Goal: Use online tool/utility: Use online tool/utility

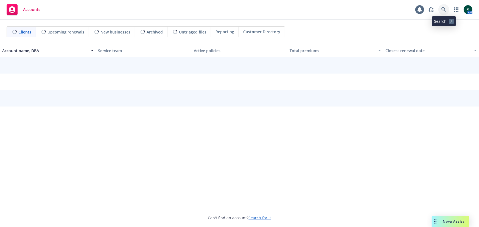
click at [443, 6] on link at bounding box center [444, 9] width 11 height 11
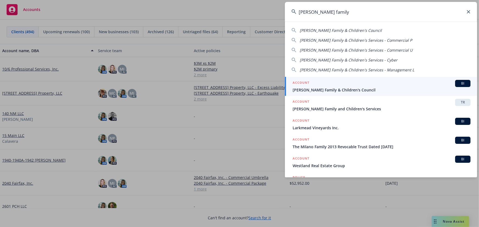
type input "[PERSON_NAME] family"
click at [305, 84] on h5 "ACCOUNT" at bounding box center [301, 83] width 17 height 7
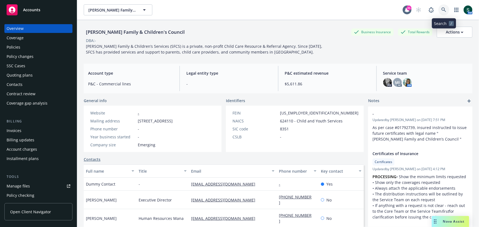
click at [443, 13] on link at bounding box center [444, 9] width 11 height 11
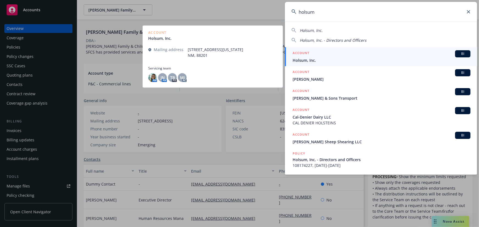
type input "holsum"
click at [346, 60] on span "Holsum, Inc." at bounding box center [382, 60] width 178 height 6
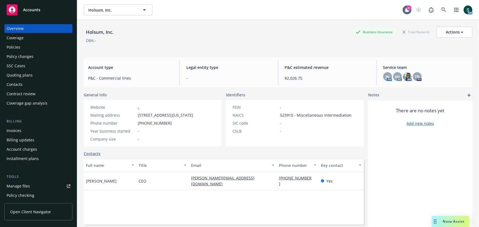
click at [445, 219] on span "Nova Assist" at bounding box center [454, 221] width 22 height 5
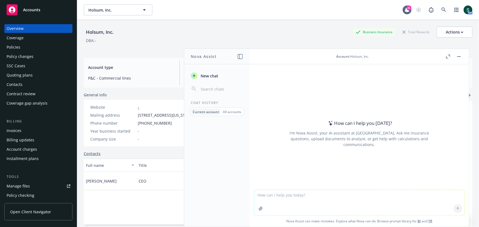
click at [432, 216] on button "Nova Assist" at bounding box center [450, 221] width 37 height 11
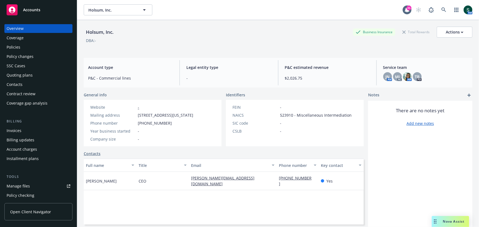
click at [432, 216] on button "Nova Assist" at bounding box center [450, 221] width 37 height 11
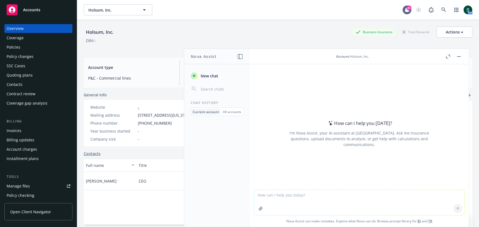
click at [403, 197] on textarea at bounding box center [359, 202] width 210 height 25
click at [282, 200] on textarea "hi, can you craft an email for me to send to the insured with their upcoming re…" at bounding box center [359, 203] width 210 height 26
click at [320, 202] on textarea "hi, can you craft an email for me to send to the insured with their upcoming re…" at bounding box center [359, 203] width 210 height 26
click at [401, 196] on textarea "hi, can you craft an email for me to send to the insured with their upcoming re…" at bounding box center [359, 203] width 210 height 26
click at [387, 203] on textarea "hi, can you craft an email for me to send to the insured with their upcoming re…" at bounding box center [359, 203] width 210 height 26
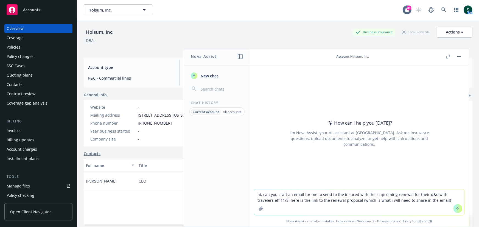
paste textarea "[URL][DOMAIN_NAME]"
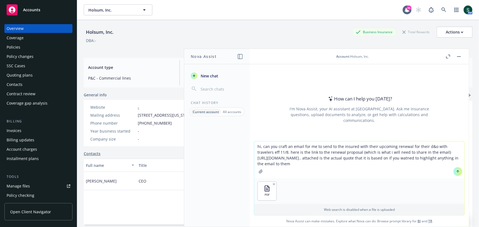
type textarea "hi, can you craft an email for me to send to the insured with their upcoming re…"
click at [460, 172] on icon at bounding box center [458, 172] width 4 height 4
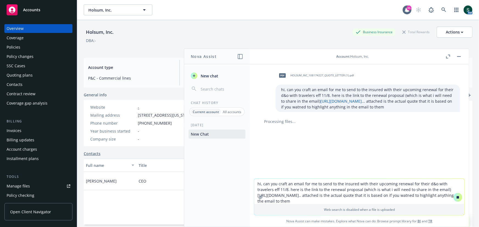
click at [458, 57] on button "button" at bounding box center [459, 56] width 7 height 7
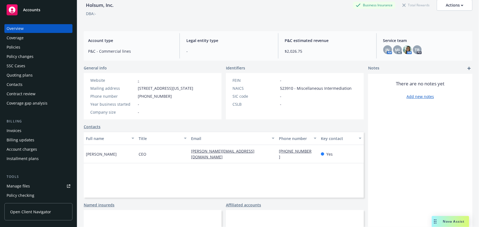
scroll to position [33, 0]
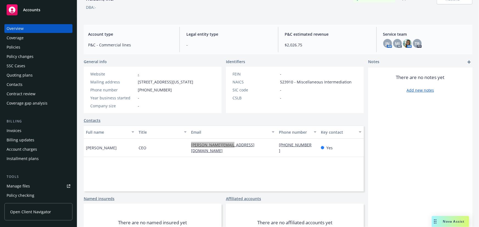
drag, startPoint x: 218, startPoint y: 150, endPoint x: 100, endPoint y: 9, distance: 184.2
click at [0, 0] on div "Accounts Overview Coverage Policies Policy changes SSC Cases Quoting plans Cont…" at bounding box center [239, 113] width 479 height 227
click at [452, 223] on span "Nova Assist" at bounding box center [454, 221] width 22 height 5
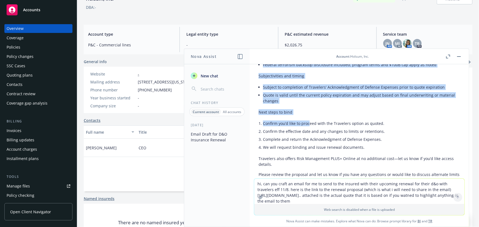
scroll to position [312, 0]
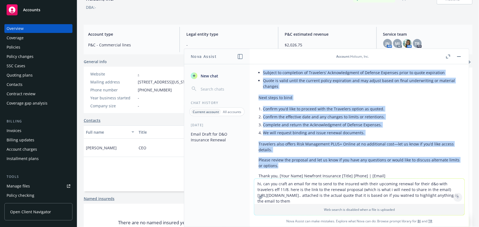
drag, startPoint x: 260, startPoint y: 101, endPoint x: 302, endPoint y: 171, distance: 81.1
copy div "Lo’ip dolorsit amet Consectet Adipiscin & Elitsedd (E&T) incidid utlabore etd m…"
